Goal: Task Accomplishment & Management: Manage account settings

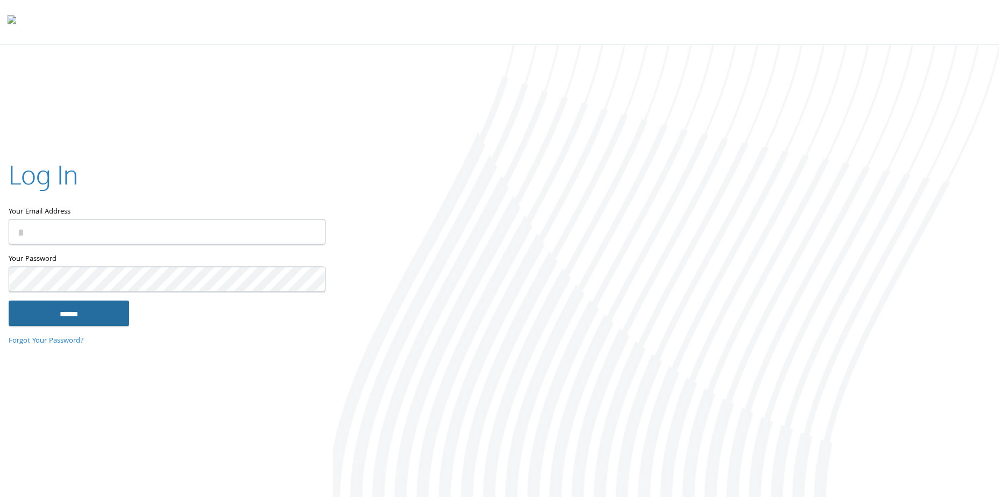
type input "**********"
click at [101, 308] on input "******" at bounding box center [69, 314] width 121 height 26
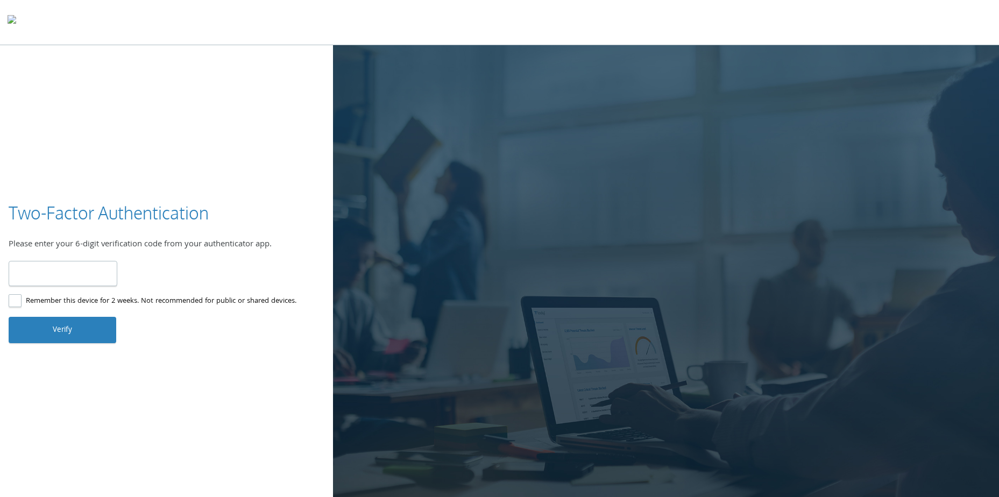
type input "******"
